Goal: Task Accomplishment & Management: Use online tool/utility

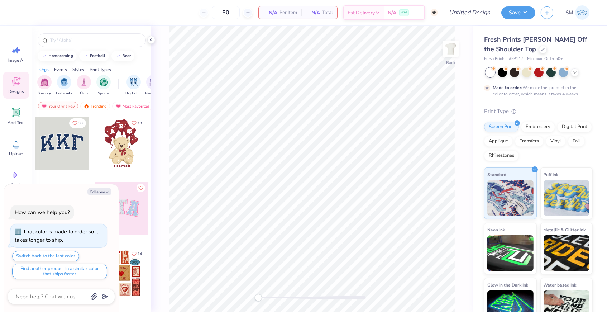
type textarea "x"
click at [575, 73] on icon at bounding box center [575, 72] width 6 height 6
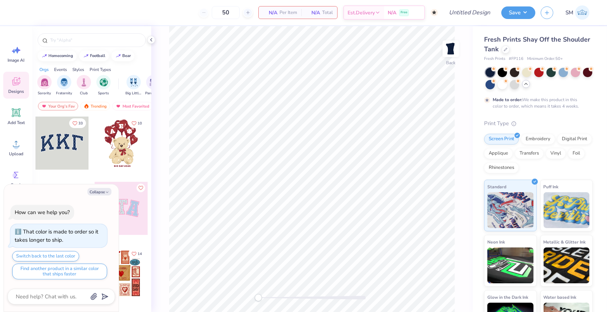
click at [527, 84] on icon at bounding box center [526, 84] width 6 height 6
type textarea "x"
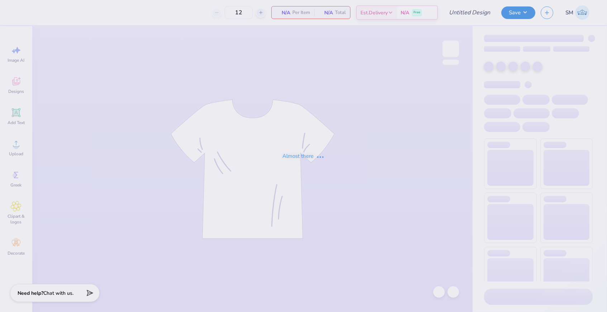
type input "AGD Philo"
type input "100"
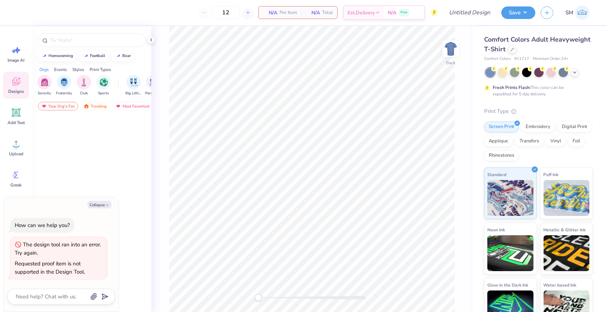
type textarea "x"
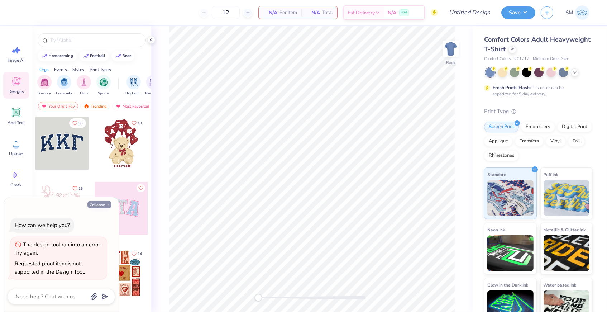
click at [103, 204] on button "Collapse" at bounding box center [99, 205] width 24 height 8
type textarea "x"
